Goal: Task Accomplishment & Management: Use online tool/utility

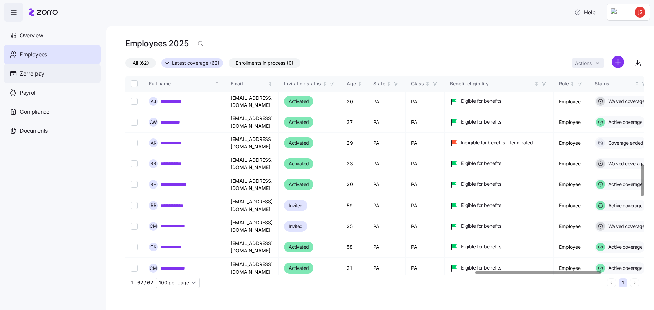
scroll to position [545, 1438]
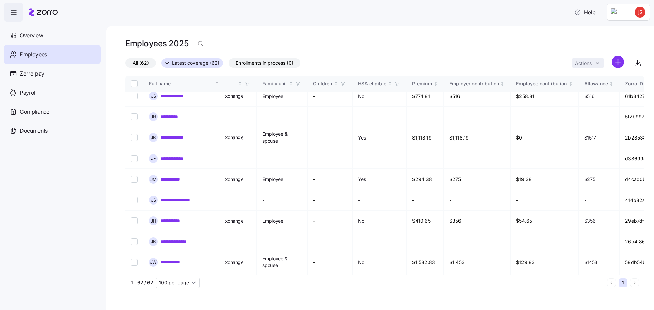
click at [55, 55] on div "Employees" at bounding box center [52, 54] width 97 height 19
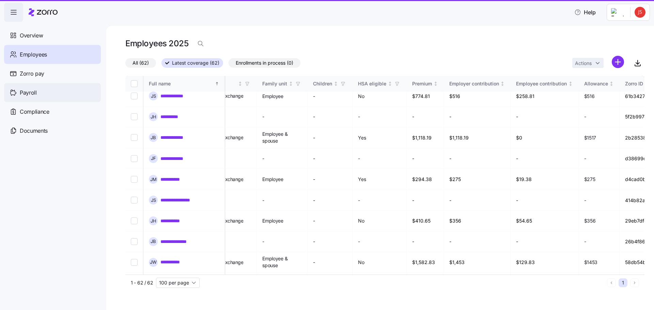
click at [34, 94] on span "Payroll" at bounding box center [28, 93] width 17 height 9
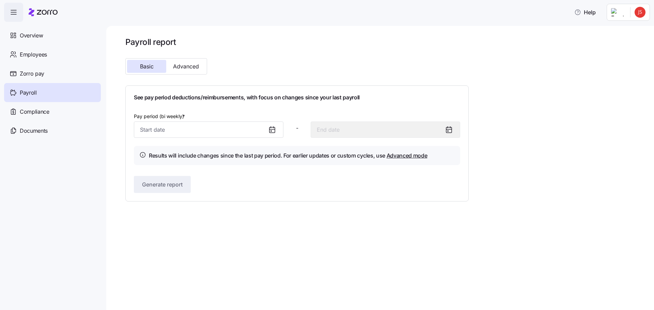
click at [275, 130] on icon at bounding box center [272, 130] width 8 height 8
click at [271, 131] on icon at bounding box center [271, 131] width 1 height 1
click at [187, 66] on span "Advanced" at bounding box center [186, 66] width 26 height 5
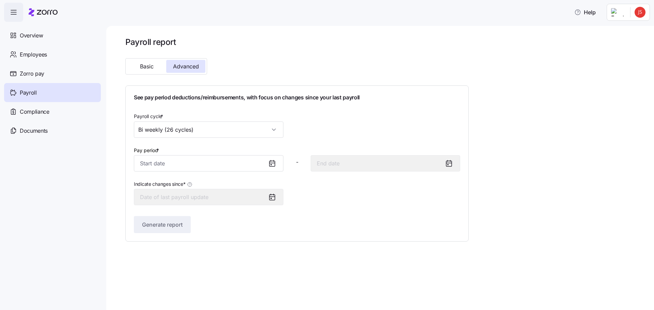
click at [271, 162] on icon at bounding box center [272, 163] width 8 height 8
click at [29, 36] on span "Overview" at bounding box center [31, 35] width 23 height 9
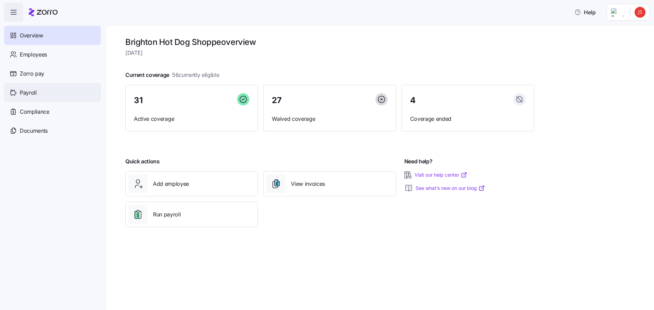
click at [28, 94] on span "Payroll" at bounding box center [28, 93] width 17 height 9
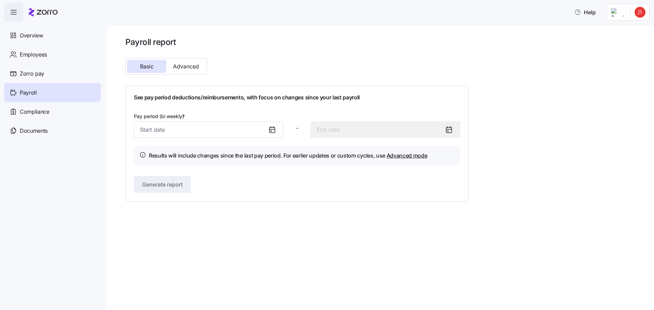
click at [274, 131] on icon at bounding box center [271, 129] width 5 height 5
click at [265, 131] on input "Pay period (bi weekly) *" at bounding box center [208, 130] width 149 height 16
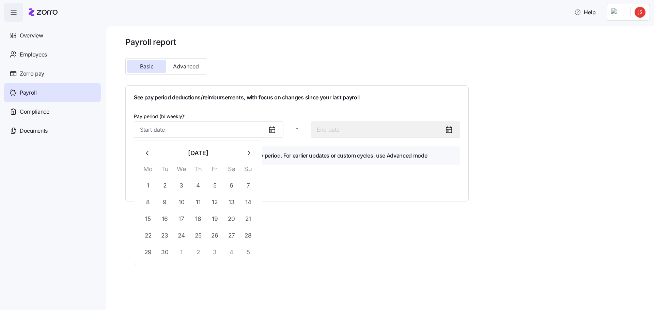
click at [147, 155] on icon "button" at bounding box center [147, 152] width 7 height 7
click at [150, 255] on button "25" at bounding box center [148, 252] width 16 height 16
type input "[DATE]"
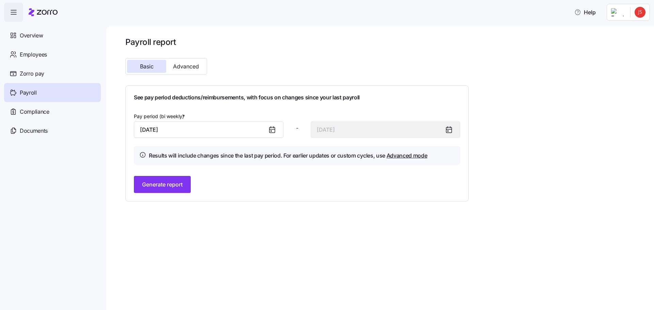
click at [451, 131] on icon at bounding box center [449, 130] width 8 height 8
click at [188, 186] on button "Generate report" at bounding box center [162, 184] width 57 height 17
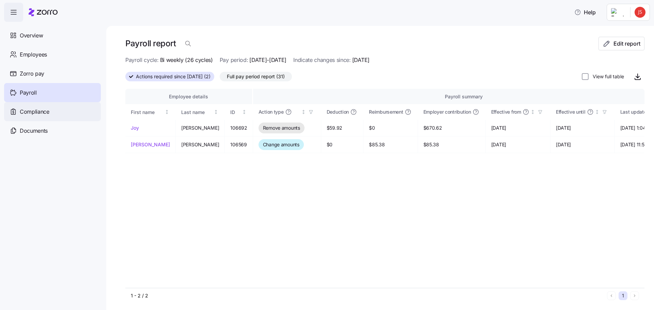
click at [46, 113] on span "Compliance" at bounding box center [35, 112] width 30 height 9
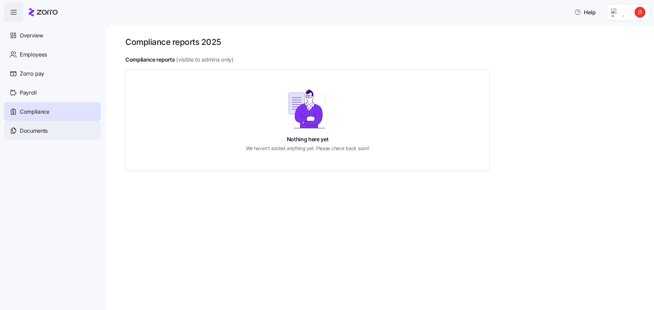
click at [43, 133] on span "Documents" at bounding box center [34, 131] width 28 height 9
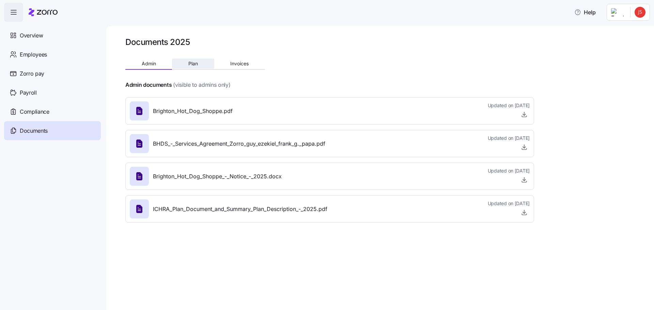
click at [188, 63] on span "Plan" at bounding box center [193, 63] width 10 height 5
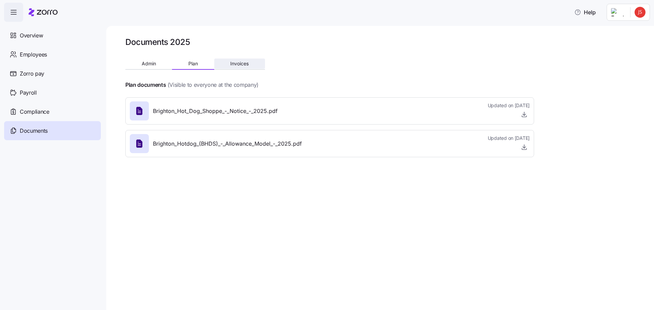
click at [244, 63] on span "Invoices" at bounding box center [239, 63] width 18 height 5
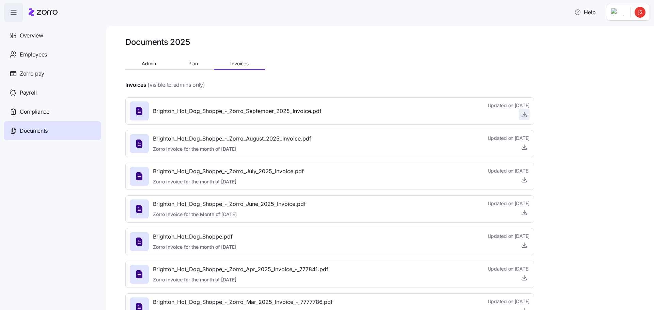
click at [526, 114] on icon "button" at bounding box center [524, 114] width 7 height 7
click at [523, 147] on icon "button" at bounding box center [524, 147] width 7 height 7
click at [32, 33] on span "Overview" at bounding box center [31, 35] width 23 height 9
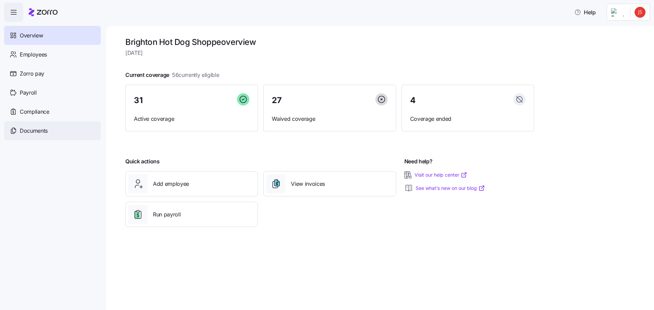
click at [37, 132] on span "Documents" at bounding box center [34, 131] width 28 height 9
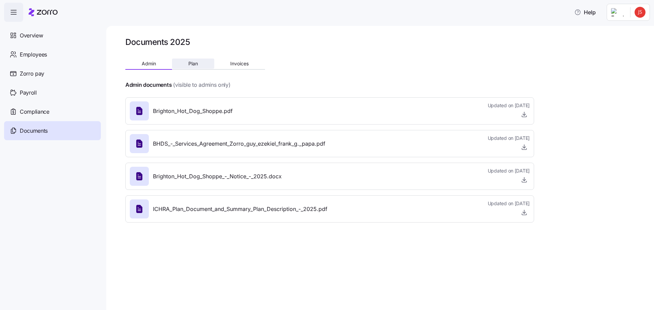
click at [195, 64] on span "Plan" at bounding box center [193, 63] width 10 height 5
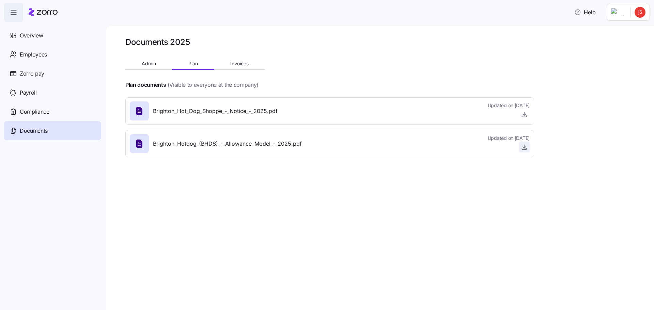
click at [524, 147] on icon "button" at bounding box center [524, 146] width 0 height 3
click at [526, 117] on icon "button" at bounding box center [524, 114] width 7 height 7
click at [153, 66] on span "Admin" at bounding box center [149, 63] width 14 height 5
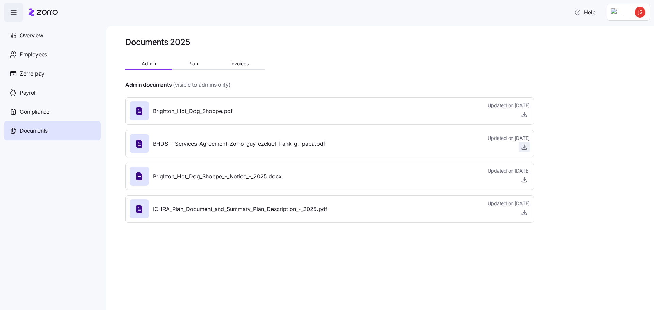
click at [525, 146] on icon "button" at bounding box center [524, 147] width 7 height 7
click at [523, 213] on icon "button" at bounding box center [524, 212] width 7 height 7
click at [29, 111] on span "Compliance" at bounding box center [35, 112] width 30 height 9
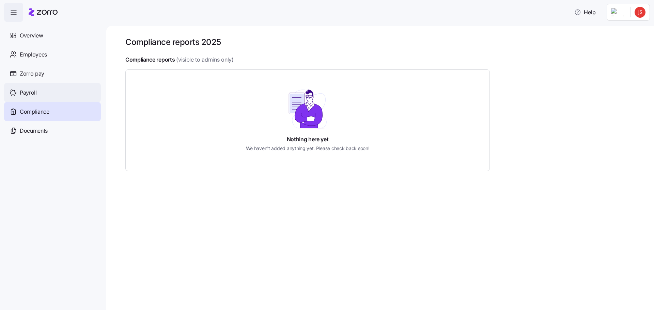
click at [34, 92] on span "Payroll" at bounding box center [28, 93] width 17 height 9
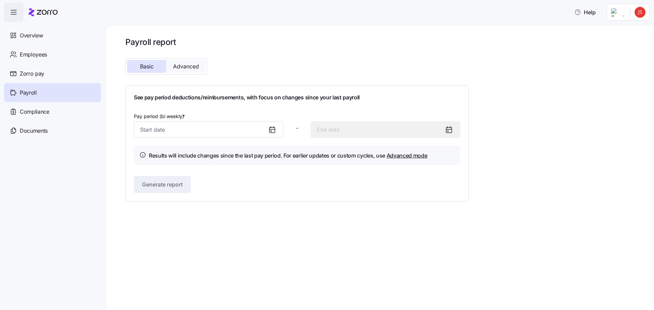
click at [193, 71] on button "Advanced" at bounding box center [185, 66] width 39 height 13
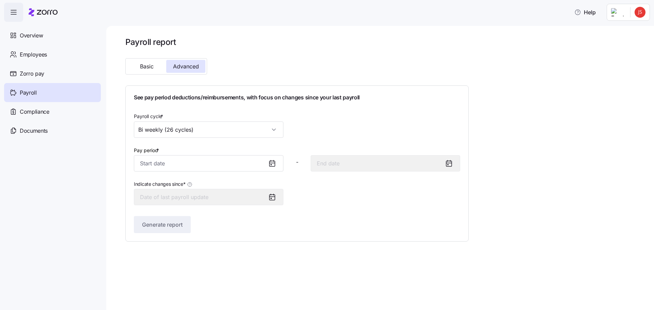
click at [274, 163] on icon at bounding box center [271, 163] width 5 height 0
click at [271, 162] on icon at bounding box center [272, 163] width 8 height 8
click at [213, 164] on input "Pay period *" at bounding box center [208, 163] width 149 height 16
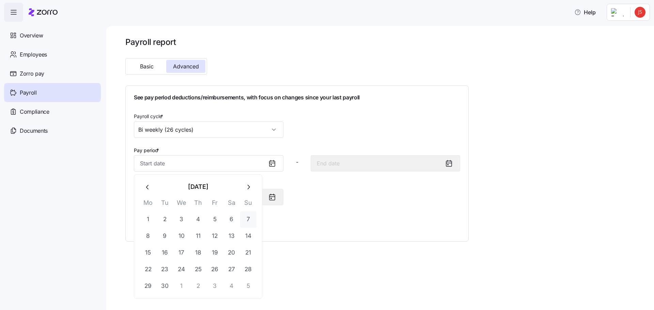
click at [249, 220] on button "7" at bounding box center [248, 219] width 16 height 16
type input "[DATE]"
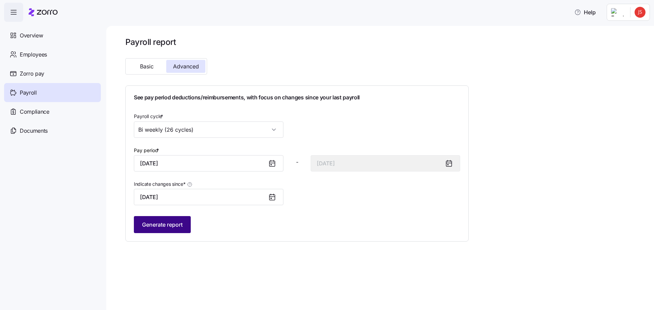
click at [176, 226] on span "Generate report" at bounding box center [162, 225] width 41 height 8
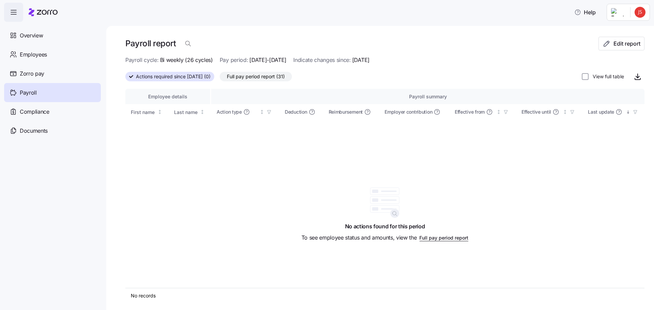
click at [265, 77] on span "Full pay period report (31)" at bounding box center [256, 76] width 58 height 9
click at [220, 78] on input "Full pay period report (31)" at bounding box center [220, 78] width 0 height 0
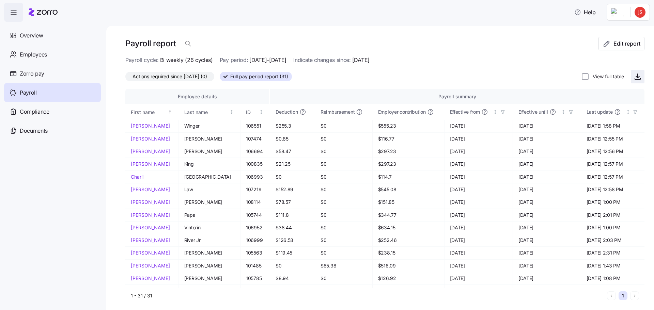
click at [633, 79] on icon "button" at bounding box center [637, 77] width 8 height 8
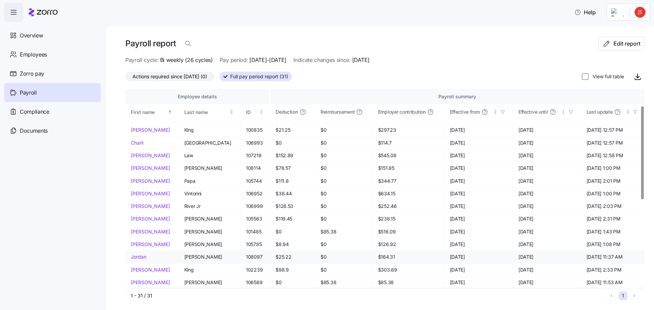
scroll to position [68, 0]
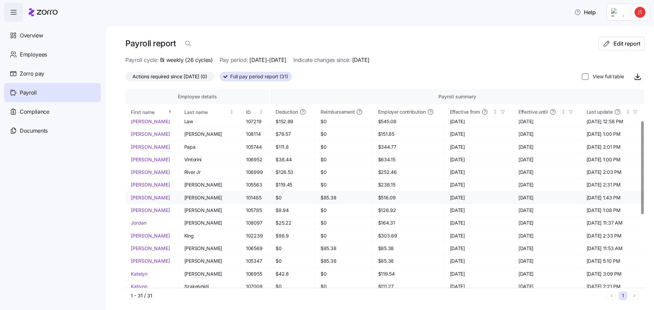
click at [142, 200] on link "[PERSON_NAME]" at bounding box center [152, 197] width 42 height 7
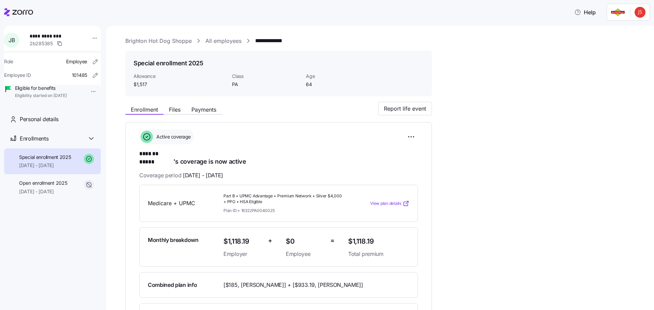
click at [525, 219] on div "**********" at bounding box center [384, 283] width 519 height 362
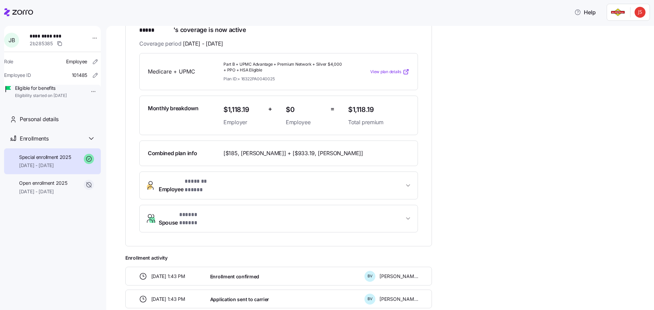
scroll to position [136, 0]
